Goal: Task Accomplishment & Management: Manage account settings

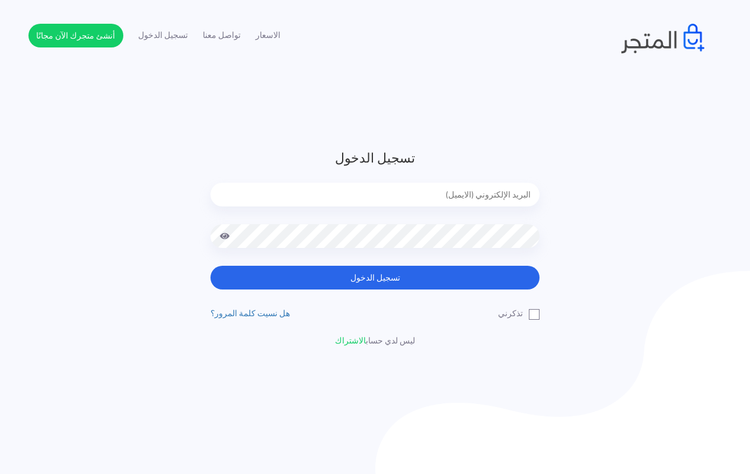
click at [415, 195] on input "email" at bounding box center [374, 195] width 329 height 24
click at [462, 194] on input "email" at bounding box center [374, 195] width 329 height 24
type input "[EMAIL_ADDRESS][DOMAIN_NAME]"
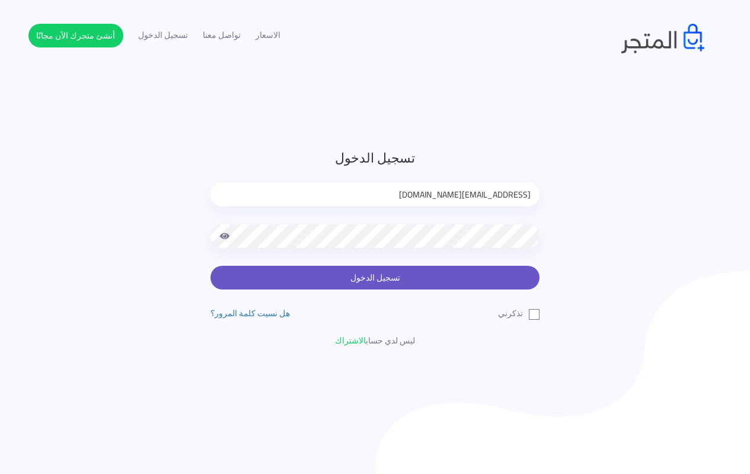
click at [357, 274] on button "تسجيل الدخول" at bounding box center [374, 278] width 329 height 24
